Goal: Navigation & Orientation: Find specific page/section

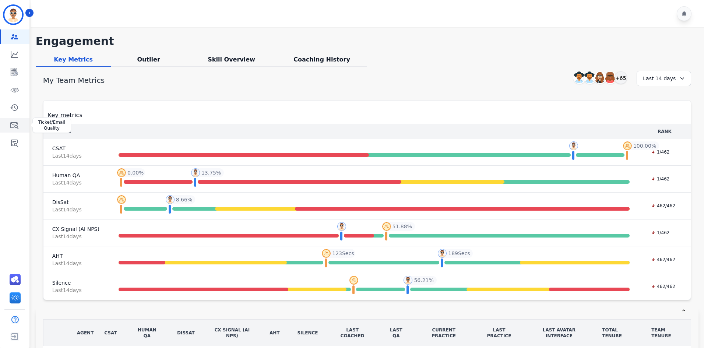
click at [14, 125] on icon "Sidebar" at bounding box center [14, 125] width 9 height 9
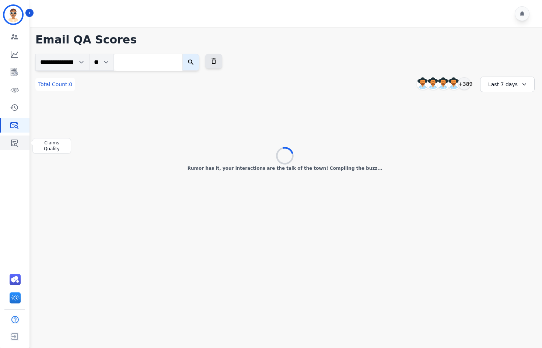
click at [9, 143] on link "Sidebar" at bounding box center [15, 143] width 28 height 15
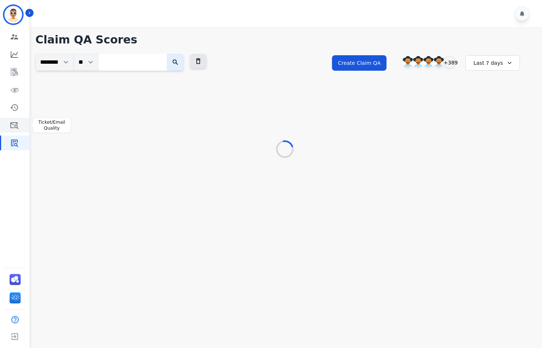
click at [13, 129] on icon "Sidebar" at bounding box center [14, 125] width 9 height 9
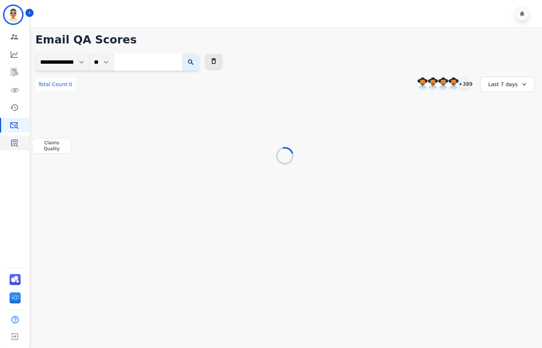
click at [10, 144] on icon "Sidebar" at bounding box center [14, 142] width 9 height 9
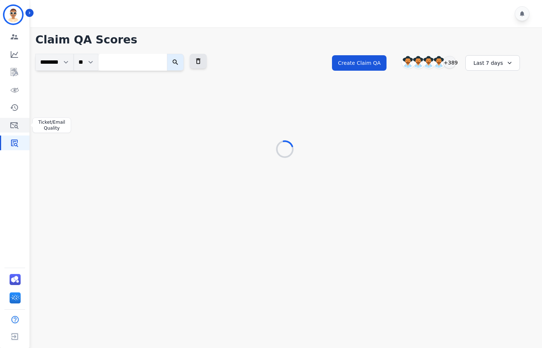
click at [13, 124] on icon "Sidebar" at bounding box center [14, 125] width 9 height 9
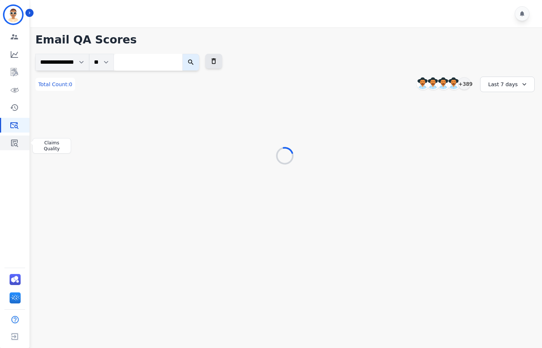
click at [9, 141] on link "Sidebar" at bounding box center [15, 143] width 28 height 15
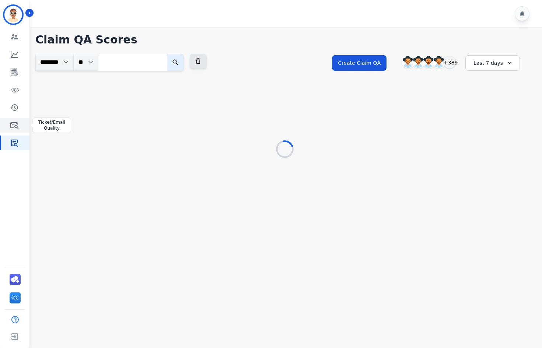
click at [12, 125] on icon "Sidebar" at bounding box center [14, 125] width 9 height 9
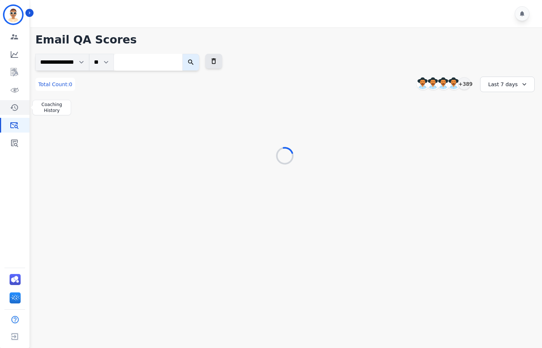
click at [15, 106] on icon "Sidebar" at bounding box center [14, 107] width 8 height 7
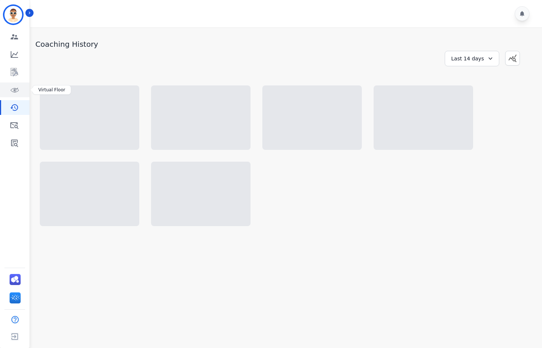
click at [20, 95] on link "Sidebar" at bounding box center [15, 89] width 28 height 15
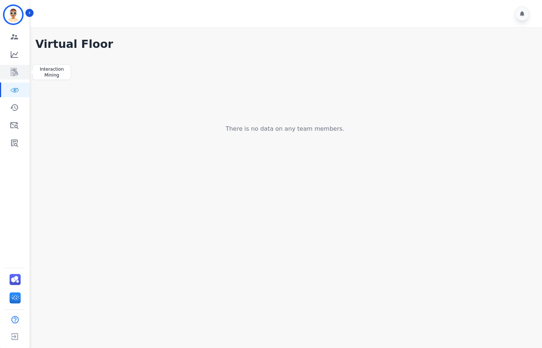
click at [20, 75] on link "Sidebar" at bounding box center [15, 72] width 28 height 15
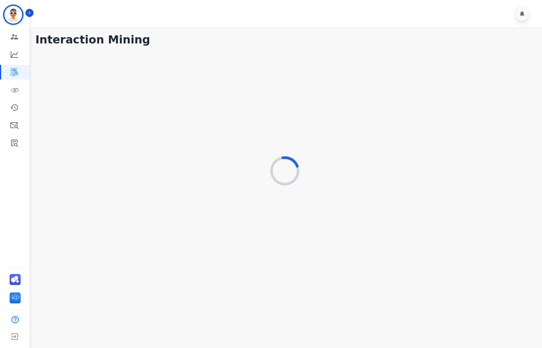
click at [19, 98] on div "Engagement Predicted Performance Interaction Mining Virtual Floor Coaching Hist…" at bounding box center [14, 89] width 29 height 121
click at [17, 92] on icon "Sidebar" at bounding box center [14, 89] width 9 height 9
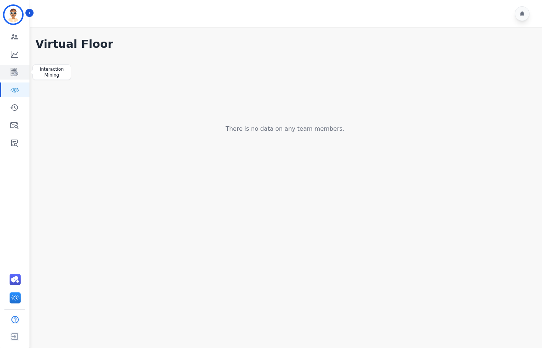
click at [14, 74] on icon "Sidebar" at bounding box center [14, 72] width 9 height 9
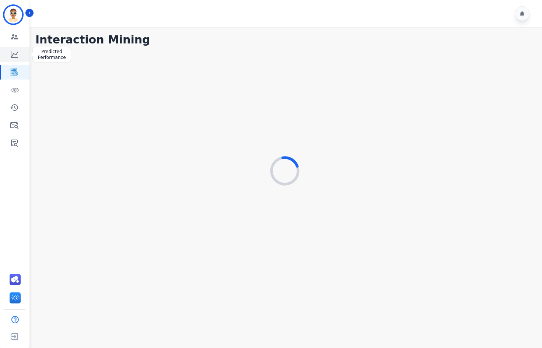
click at [17, 56] on icon "Sidebar" at bounding box center [14, 54] width 9 height 9
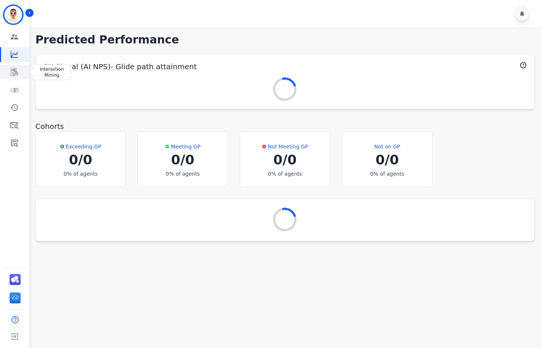
click at [15, 75] on icon "Sidebar" at bounding box center [14, 72] width 9 height 9
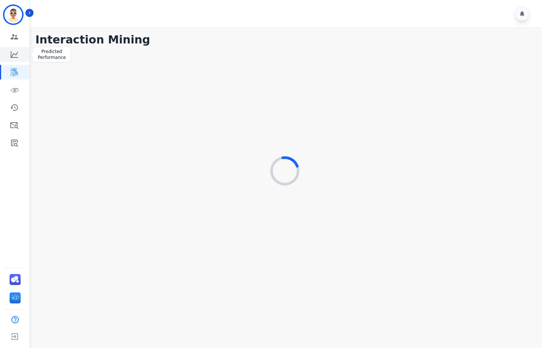
click at [15, 57] on icon "Sidebar" at bounding box center [14, 54] width 7 height 7
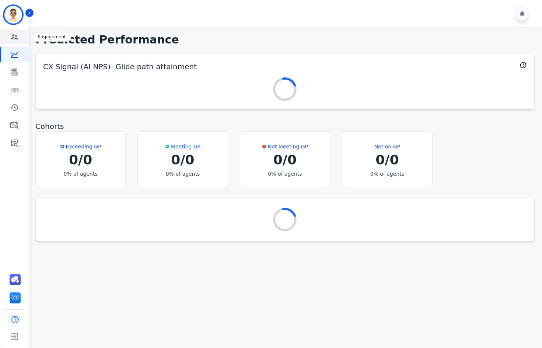
click at [14, 39] on icon "Sidebar" at bounding box center [14, 36] width 7 height 5
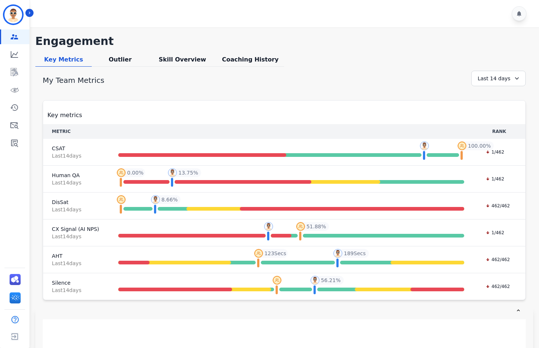
click at [13, 64] on div "Engagement Predicted Performance Interaction Mining Virtual Floor Coaching Hist…" at bounding box center [14, 89] width 29 height 121
click at [13, 77] on link "Sidebar" at bounding box center [15, 72] width 28 height 15
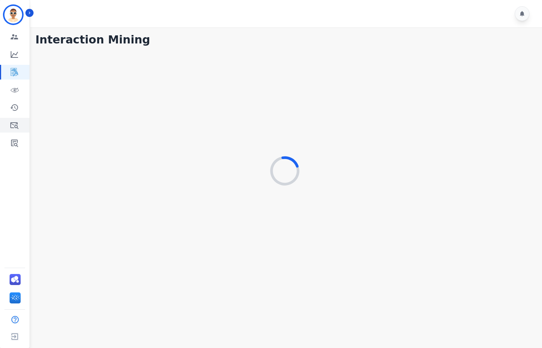
click at [8, 119] on link "Sidebar" at bounding box center [15, 125] width 28 height 15
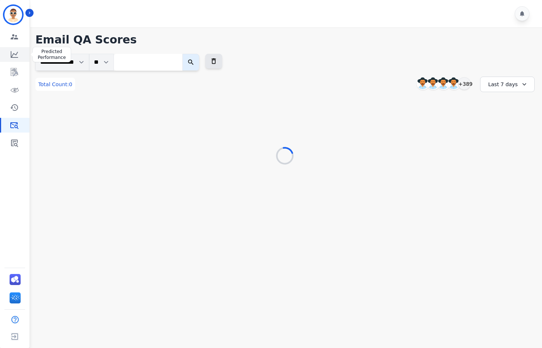
click at [17, 59] on link "Sidebar" at bounding box center [15, 54] width 28 height 15
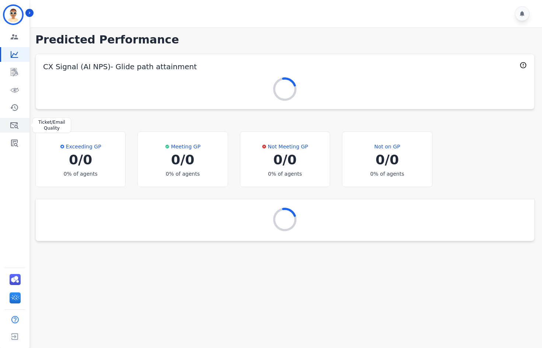
click at [14, 123] on icon "Sidebar" at bounding box center [14, 125] width 9 height 9
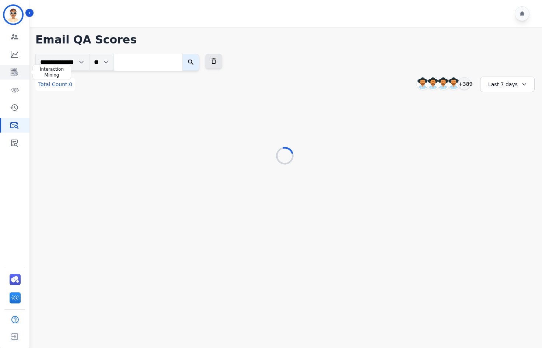
click at [18, 77] on link "Sidebar" at bounding box center [15, 72] width 28 height 15
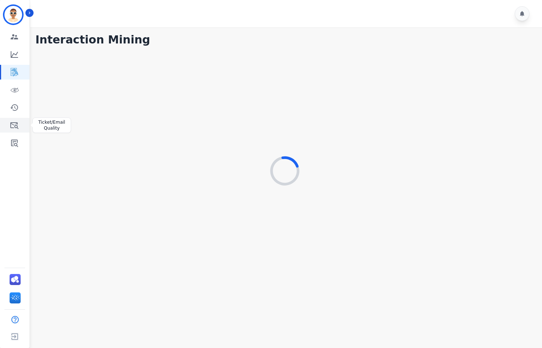
click at [15, 120] on link "Sidebar" at bounding box center [15, 125] width 28 height 15
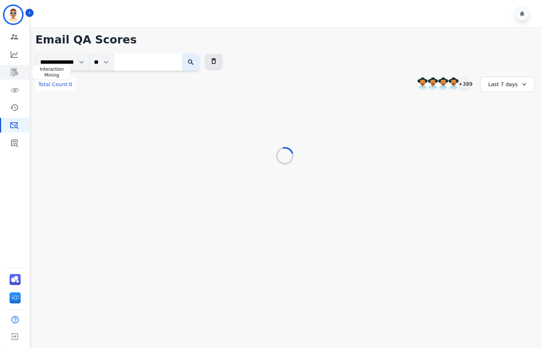
click at [18, 71] on icon "Sidebar" at bounding box center [14, 72] width 9 height 9
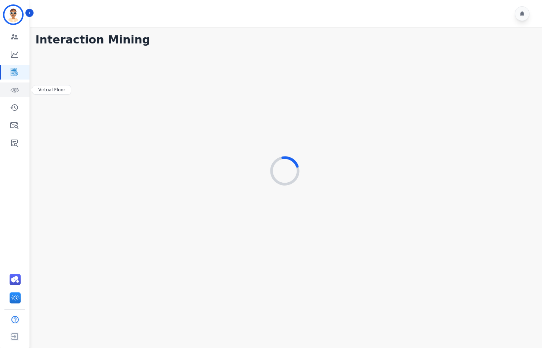
click at [16, 94] on icon "Sidebar" at bounding box center [14, 89] width 9 height 9
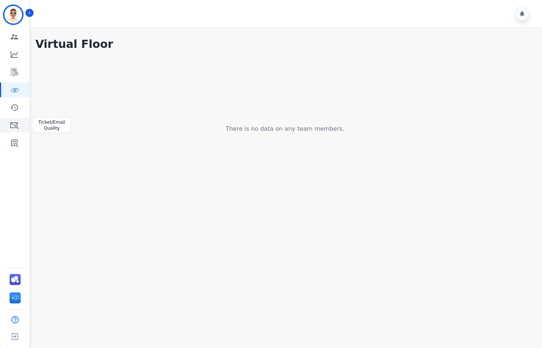
click at [13, 124] on icon "Sidebar" at bounding box center [14, 125] width 9 height 9
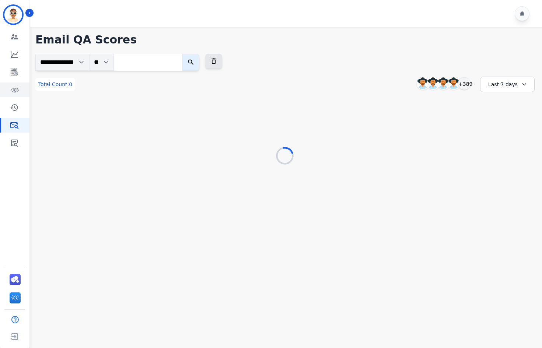
click at [17, 93] on icon "Sidebar" at bounding box center [14, 89] width 9 height 9
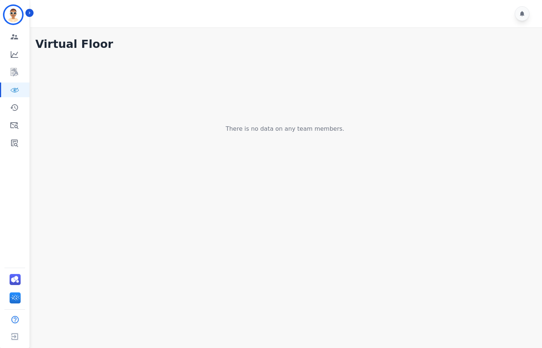
click at [69, 53] on div "Virtual Floor There is no data on any team members." at bounding box center [284, 90] width 499 height 105
click at [69, 48] on h1 "Virtual Floor" at bounding box center [74, 44] width 78 height 13
click at [21, 102] on link "Sidebar" at bounding box center [15, 107] width 28 height 15
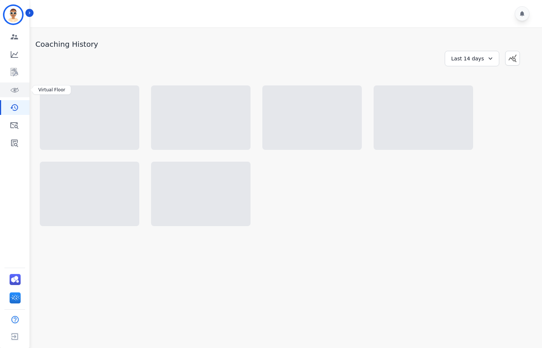
click at [16, 90] on icon "Sidebar" at bounding box center [14, 89] width 9 height 9
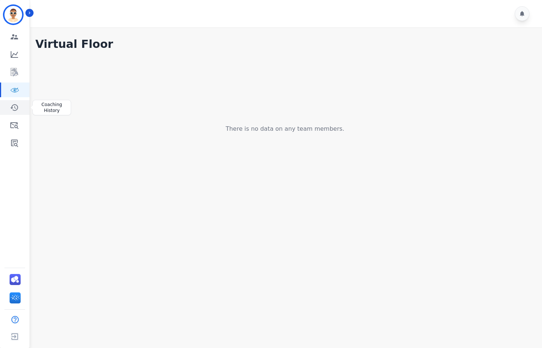
click at [14, 112] on icon "Sidebar" at bounding box center [14, 107] width 9 height 9
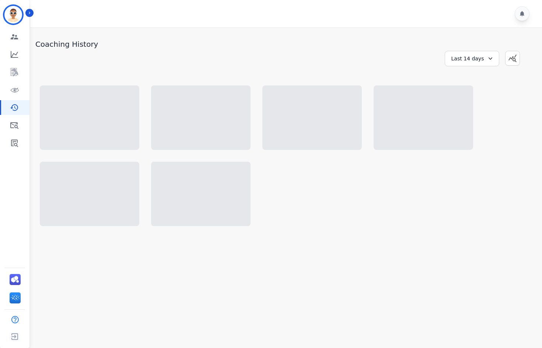
click at [12, 133] on div "Engagement Predicted Performance Interaction Mining Virtual Floor Coaching Hist…" at bounding box center [14, 89] width 29 height 121
click at [15, 150] on link "Sidebar" at bounding box center [15, 143] width 28 height 15
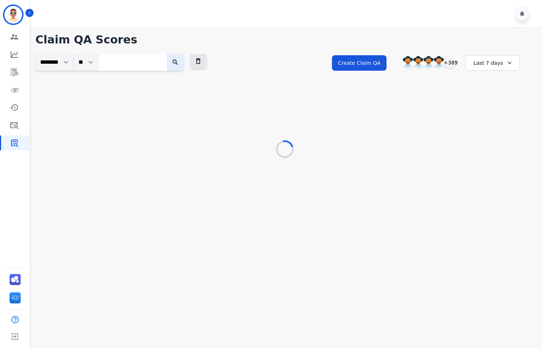
click at [10, 133] on div "Engagement Predicted Performance Interaction Mining Virtual Floor Coaching Hist…" at bounding box center [14, 89] width 29 height 121
click at [13, 129] on icon "Sidebar" at bounding box center [14, 125] width 9 height 9
